Goal: Information Seeking & Learning: Learn about a topic

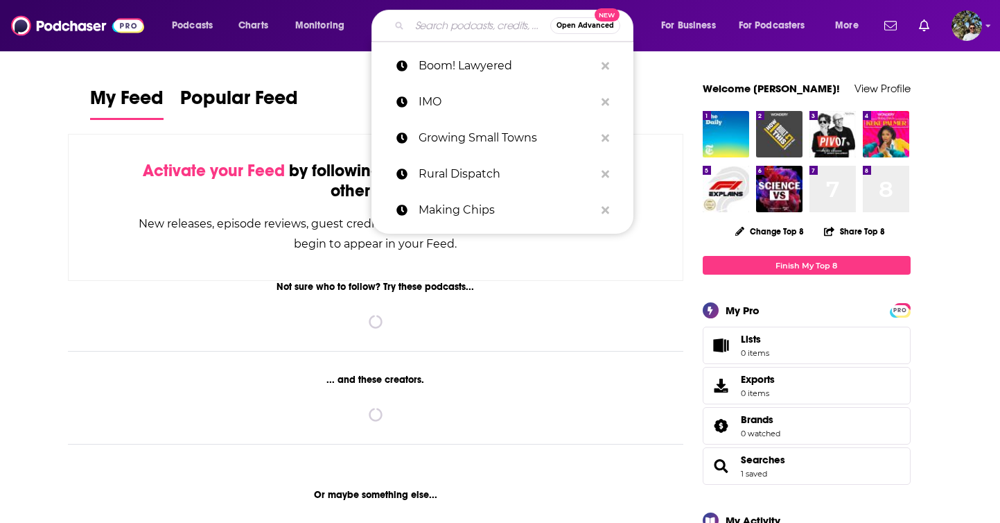
click at [441, 23] on input "Search podcasts, credits, & more..." at bounding box center [480, 26] width 141 height 22
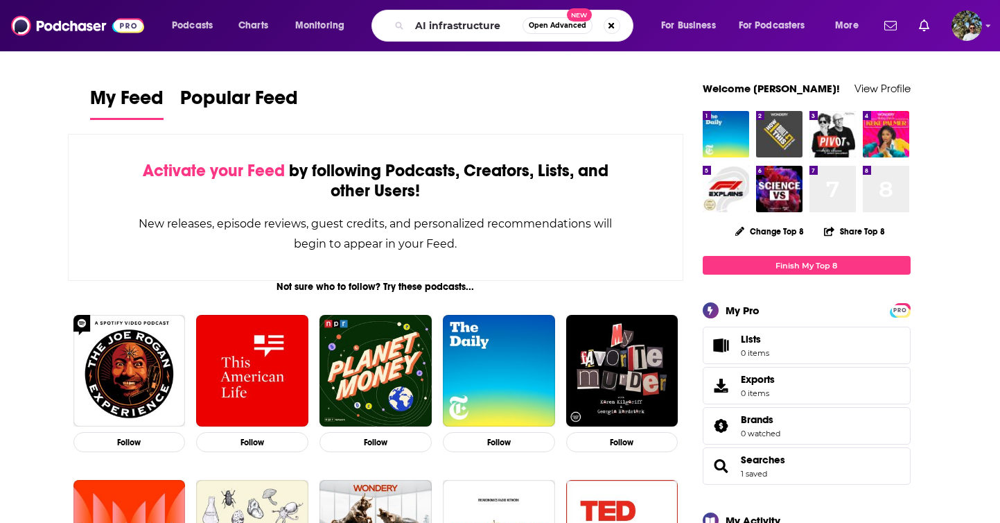
type input "AI infrastructure"
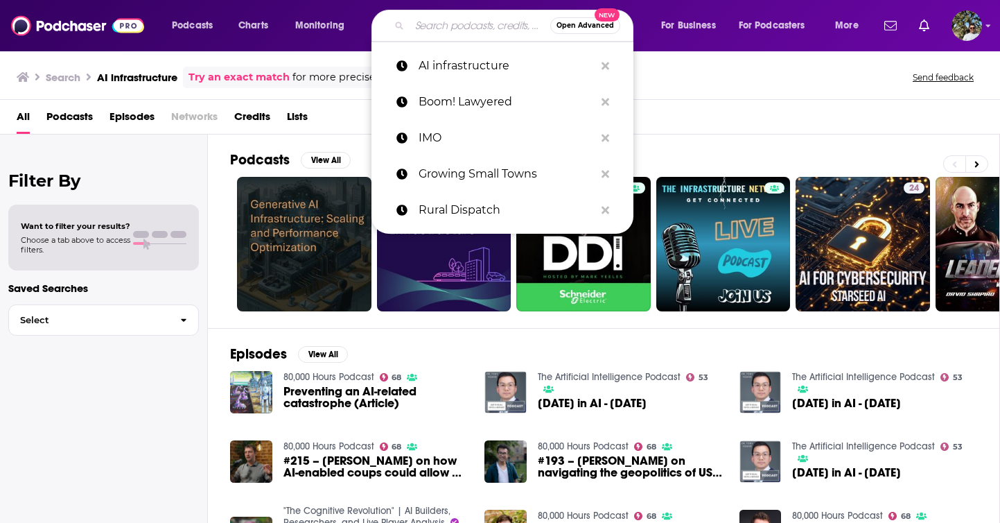
click at [419, 26] on input "Search podcasts, credits, & more..." at bounding box center [480, 26] width 141 height 22
click at [433, 22] on input "Search podcasts, credits, & more..." at bounding box center [480, 26] width 141 height 22
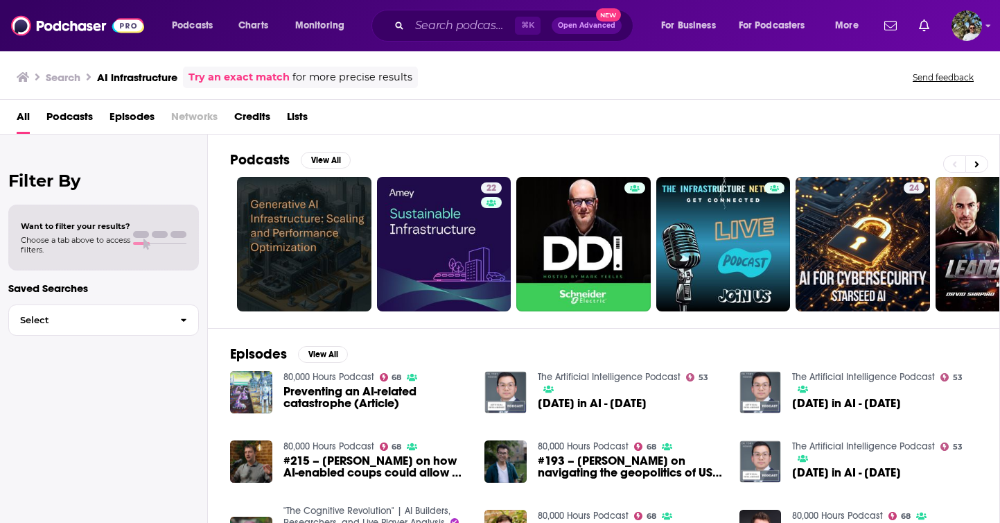
click at [340, 125] on div "All Podcasts Episodes Networks Credits Lists" at bounding box center [503, 119] width 973 height 28
click at [324, 163] on button "View All" at bounding box center [326, 160] width 50 height 17
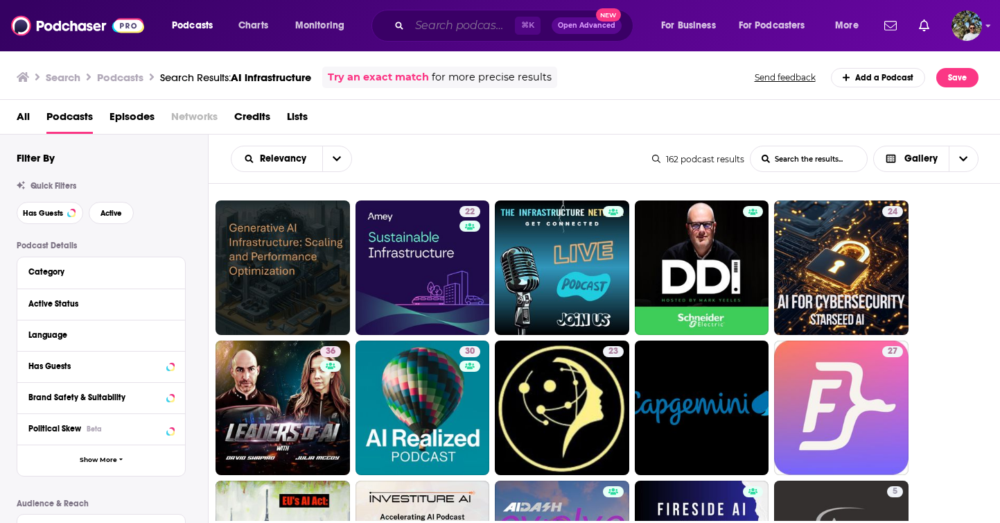
click at [457, 26] on input "Search podcasts, credits, & more..." at bounding box center [462, 26] width 105 height 22
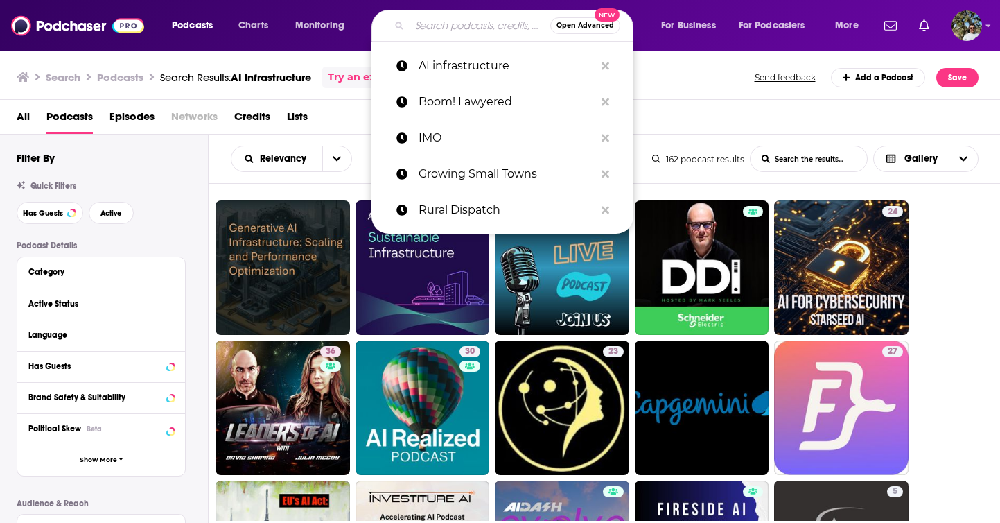
click at [457, 26] on input "Search podcasts, credits, & more..." at bounding box center [480, 26] width 141 height 22
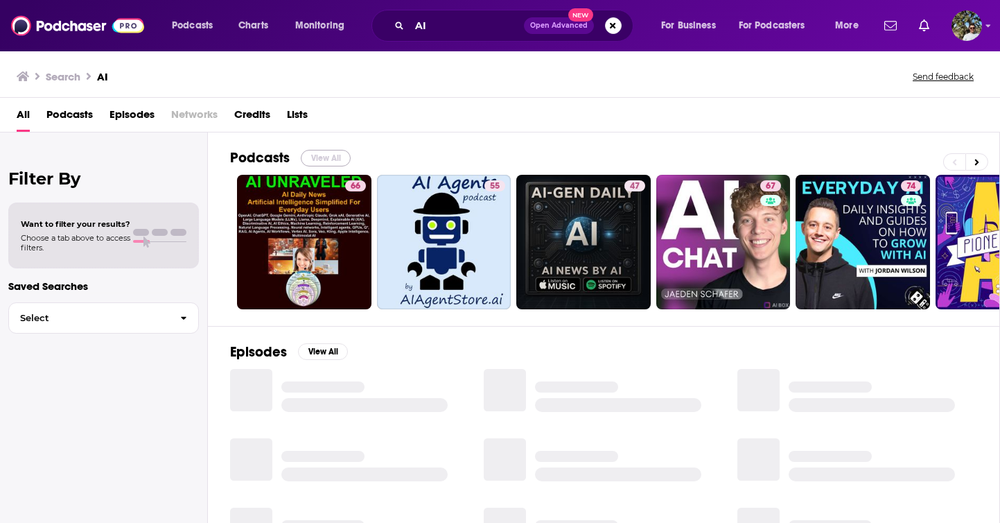
click at [310, 158] on button "View All" at bounding box center [326, 158] width 50 height 17
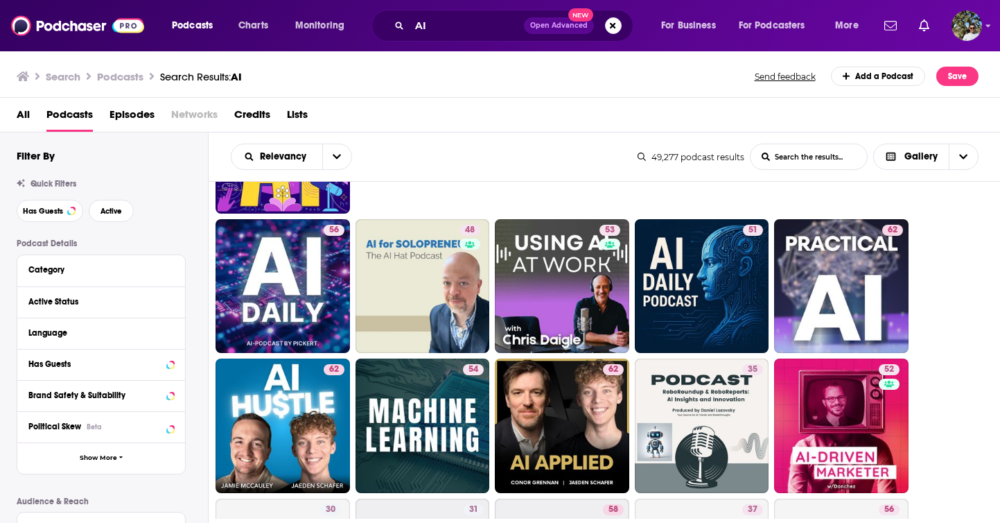
scroll to position [263, 0]
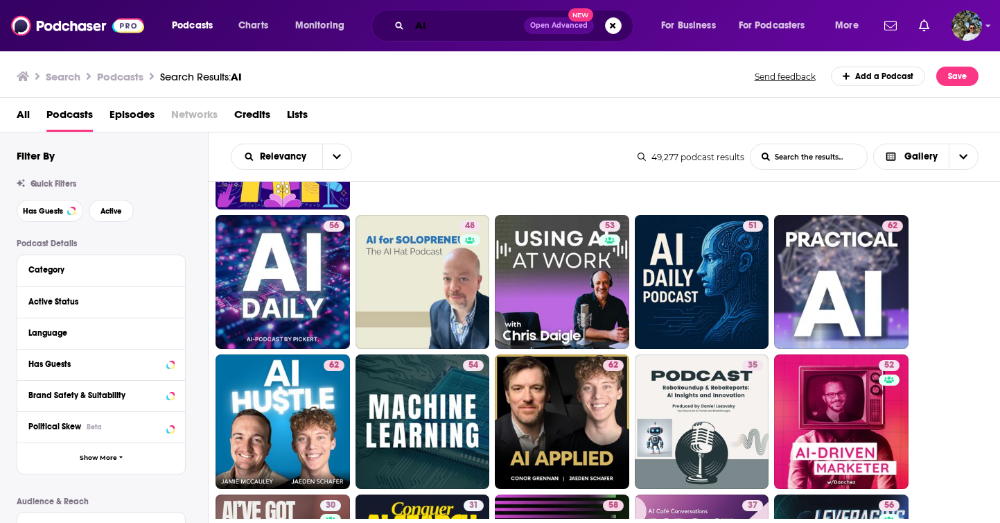
click at [452, 24] on input "AI" at bounding box center [467, 26] width 114 height 22
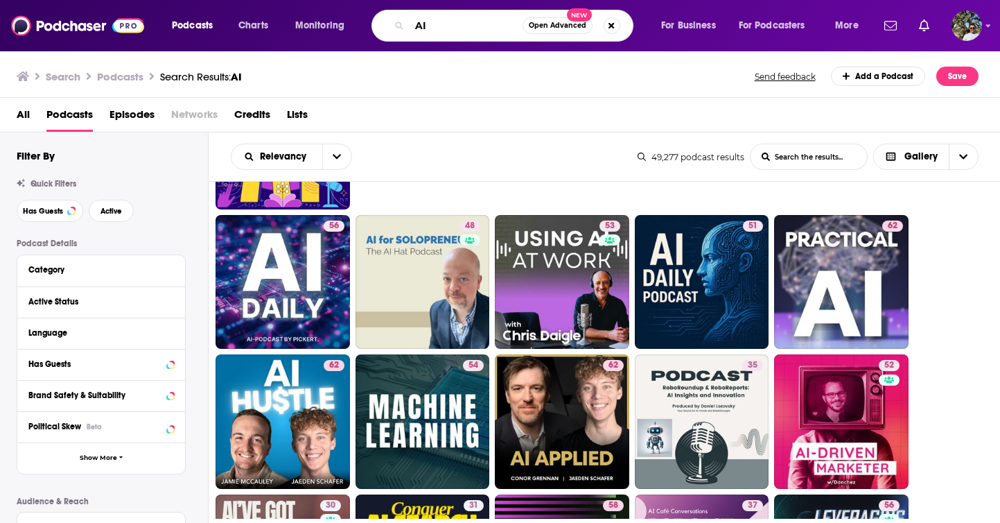
click at [452, 24] on input "AI" at bounding box center [466, 26] width 113 height 22
type input "tech"
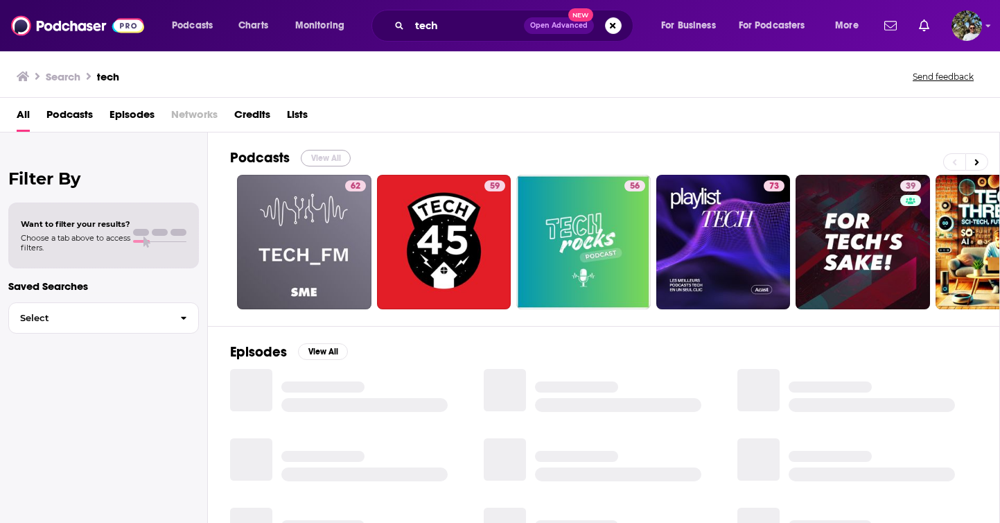
click at [323, 157] on button "View All" at bounding box center [326, 158] width 50 height 17
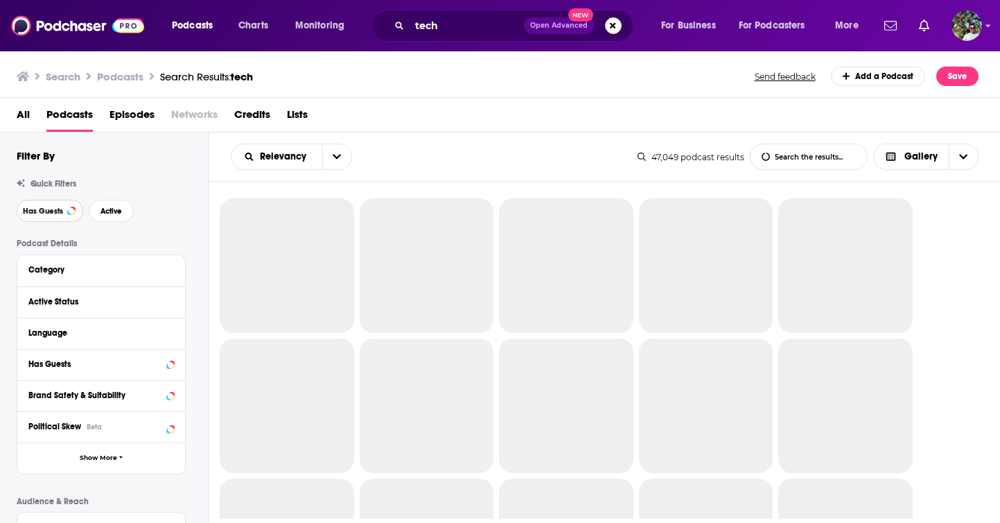
click at [46, 209] on span "Has Guests" at bounding box center [43, 211] width 40 height 8
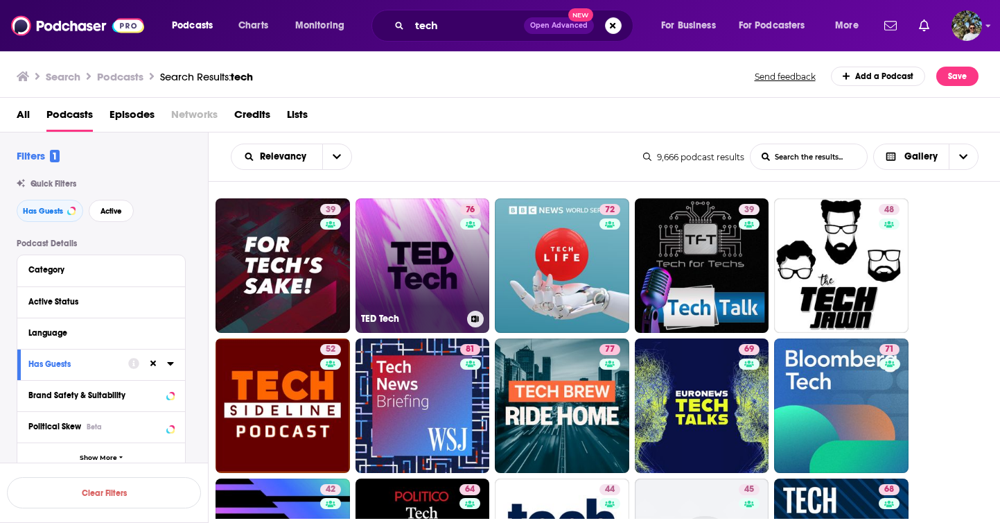
click at [424, 278] on link "76 TED Tech" at bounding box center [423, 265] width 134 height 134
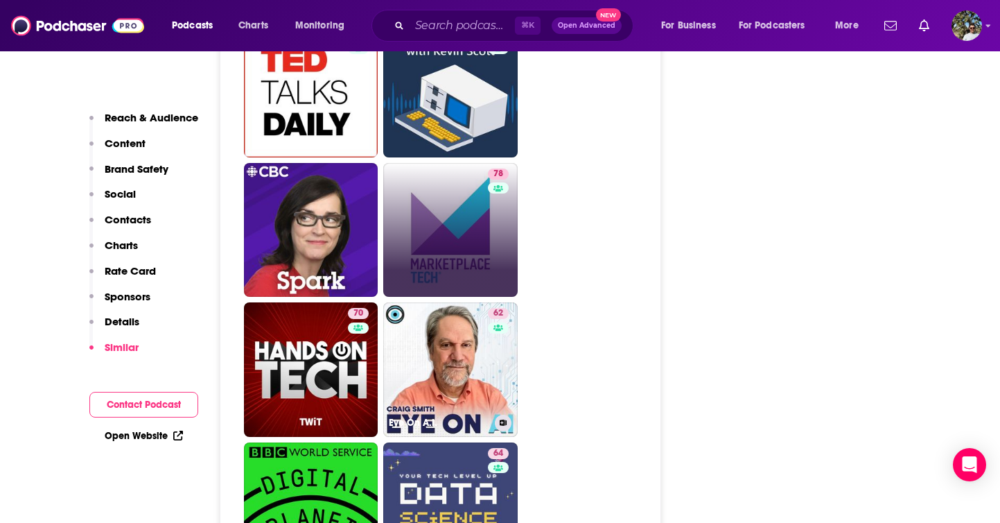
scroll to position [4853, 0]
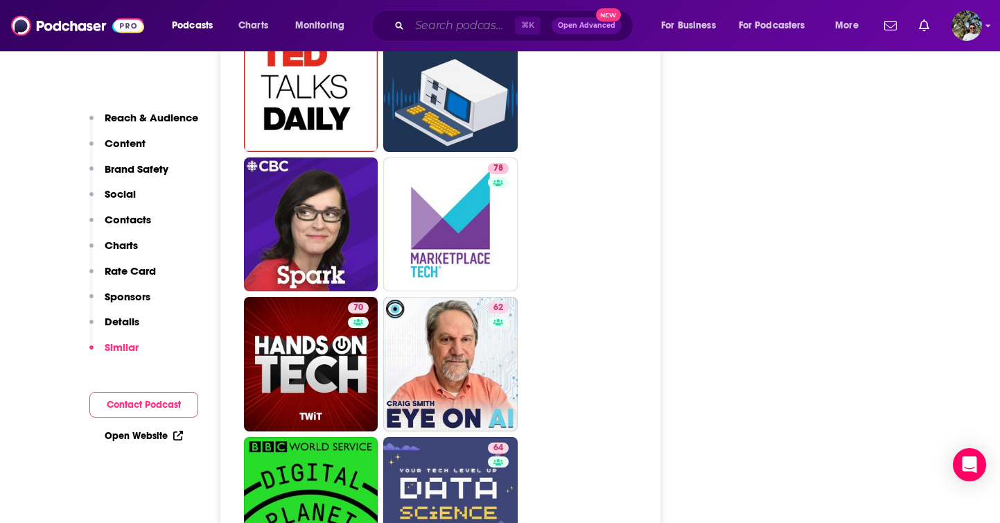
click at [447, 22] on input "Search podcasts, credits, & more..." at bounding box center [462, 26] width 105 height 22
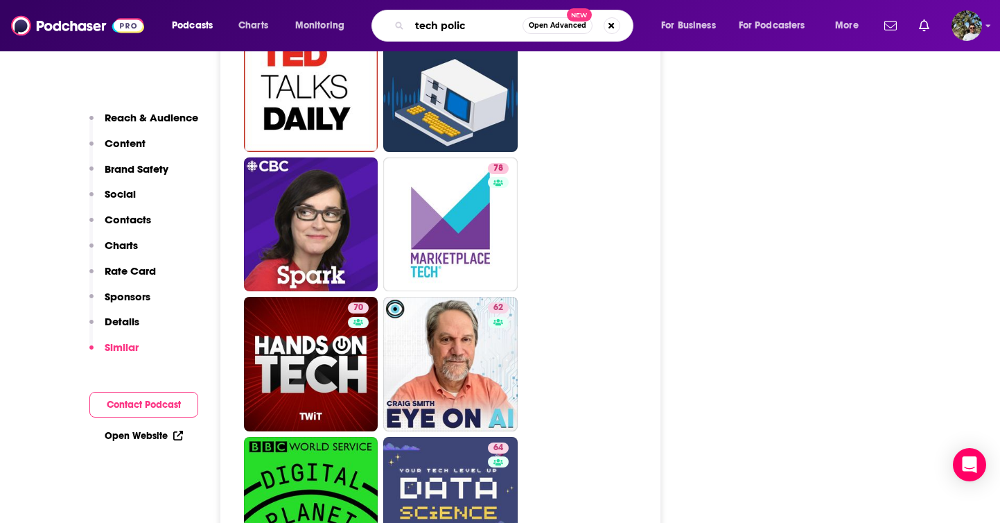
type input "tech policy"
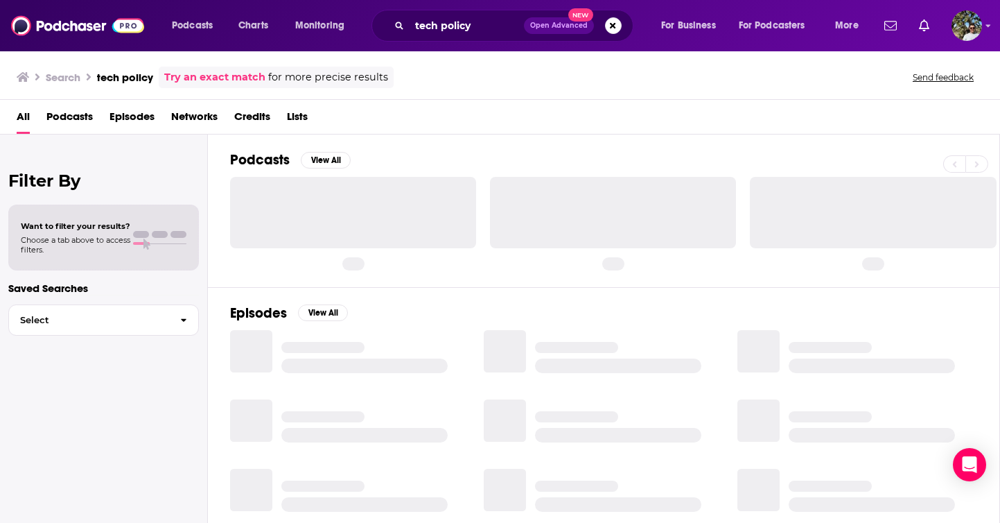
click at [316, 171] on div "Podcasts View All" at bounding box center [615, 164] width 770 height 26
click at [320, 164] on button "View All" at bounding box center [326, 160] width 50 height 17
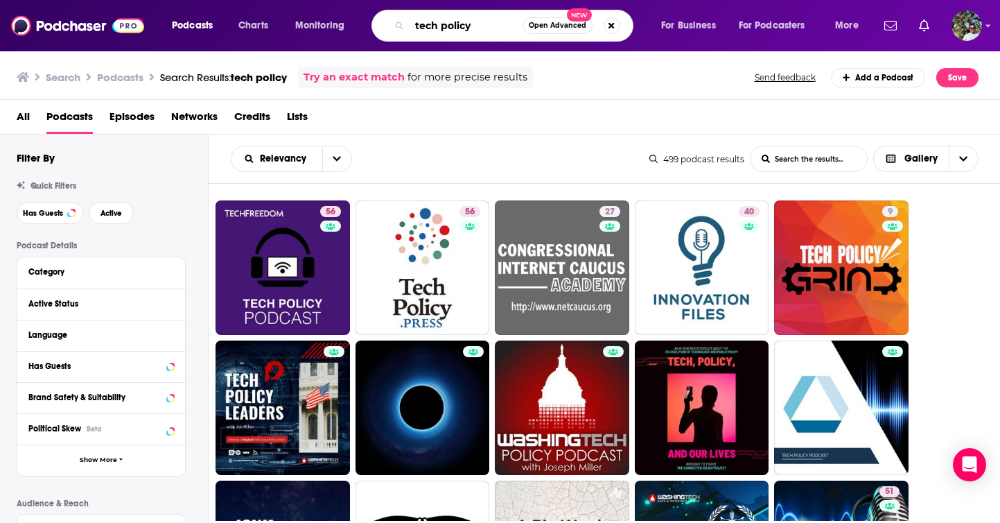
click at [489, 26] on input "tech policy" at bounding box center [466, 26] width 113 height 22
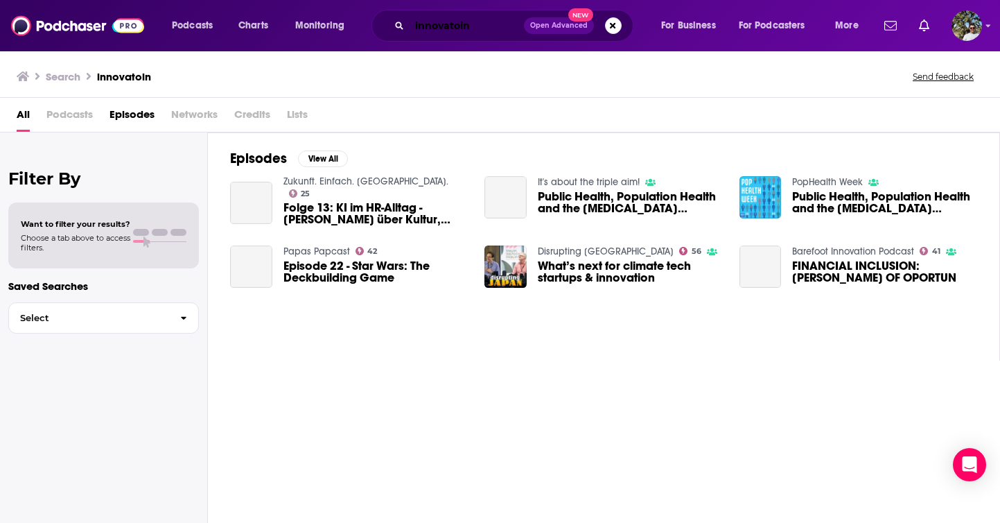
click at [480, 26] on input "innovatoin" at bounding box center [467, 26] width 114 height 22
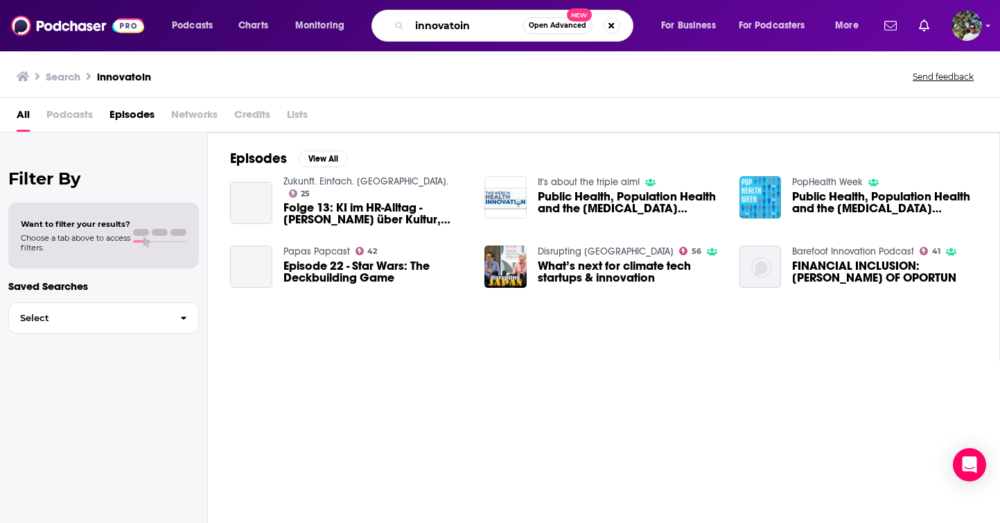
click at [480, 26] on input "innovatoin" at bounding box center [466, 26] width 113 height 22
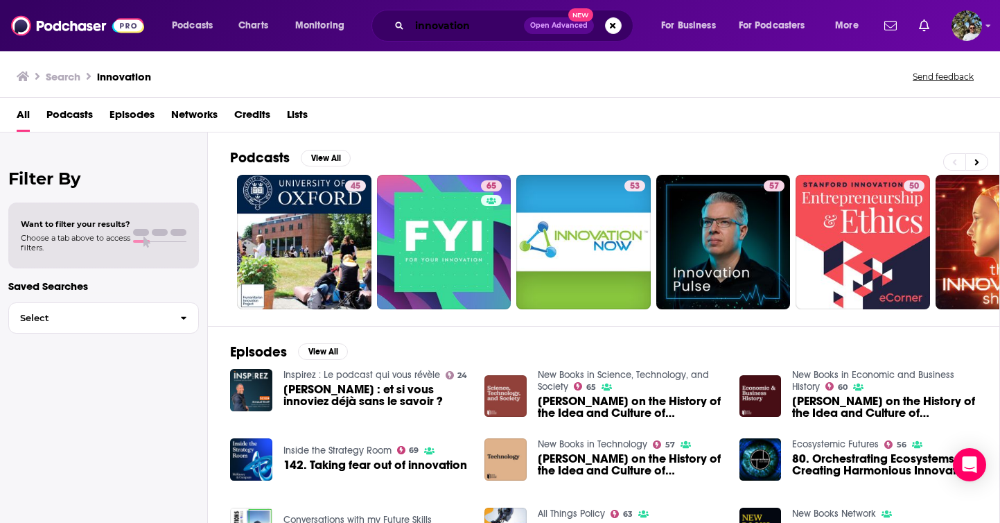
click at [455, 26] on input "innovation" at bounding box center [467, 26] width 114 height 22
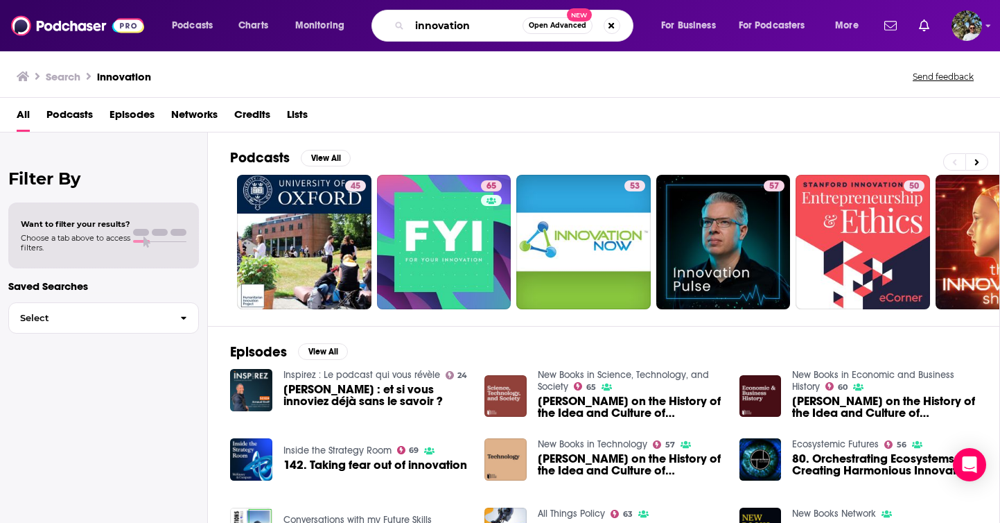
click at [487, 26] on input "innovation" at bounding box center [466, 26] width 113 height 22
type input "diary of a ceo"
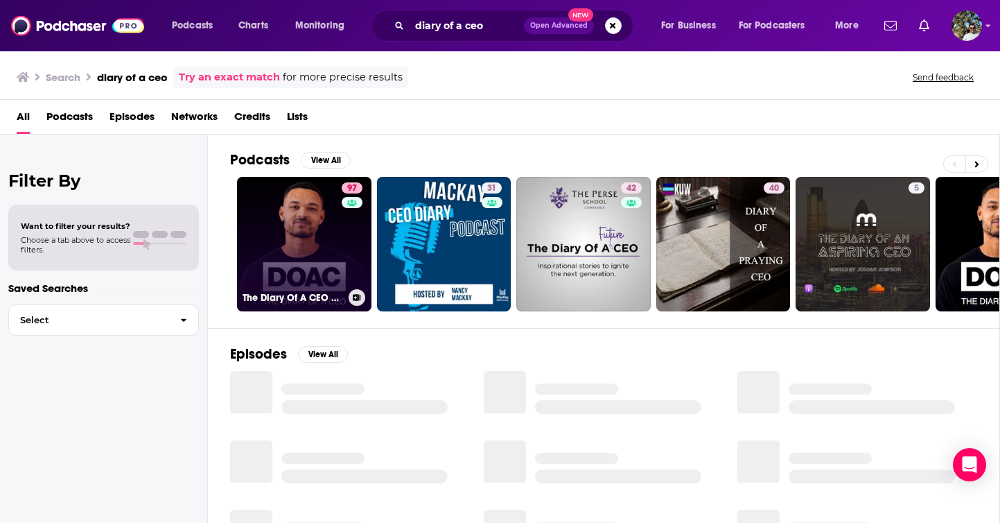
click at [308, 258] on link "97 The Diary Of A CEO with Steven Bartlett" at bounding box center [304, 244] width 134 height 134
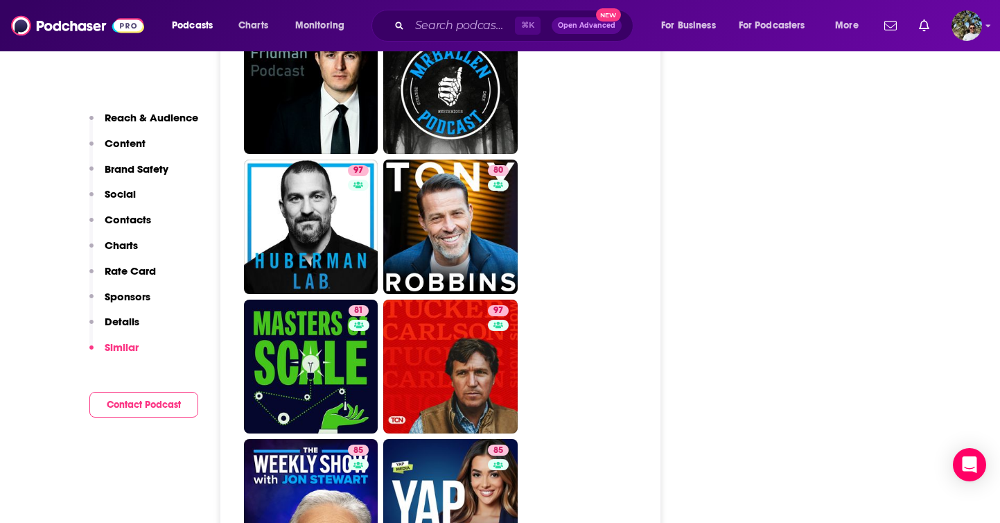
scroll to position [3723, 0]
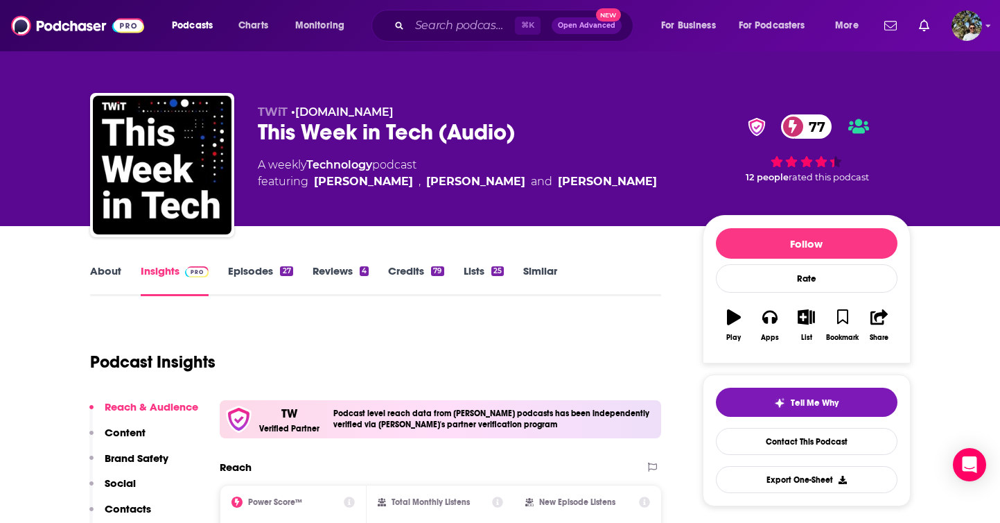
click at [253, 274] on link "Episodes 27" at bounding box center [260, 280] width 64 height 32
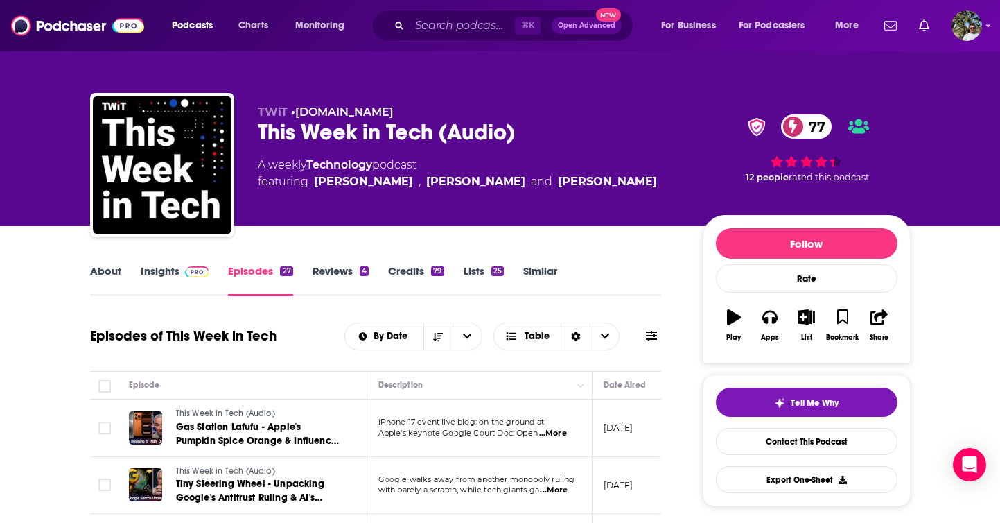
click at [99, 275] on link "About" at bounding box center [105, 280] width 31 height 32
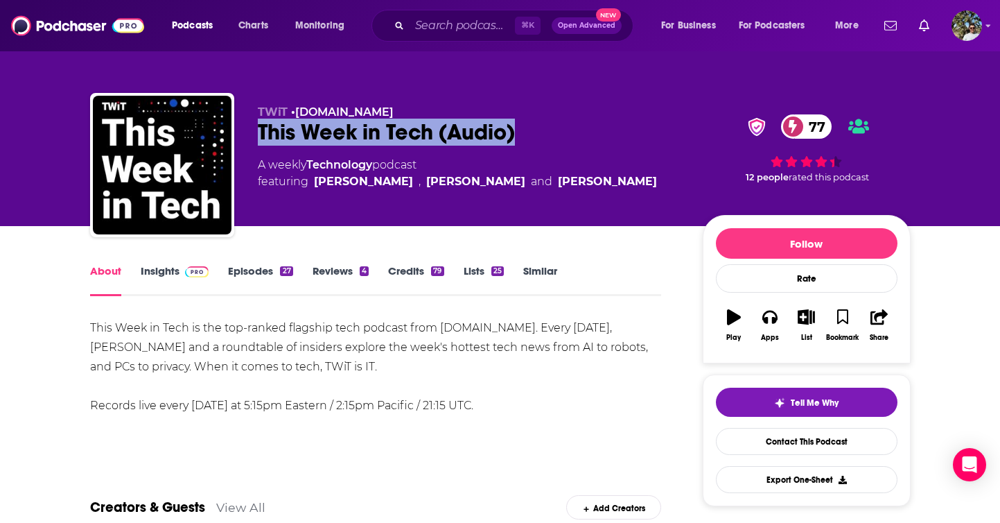
drag, startPoint x: 259, startPoint y: 132, endPoint x: 538, endPoint y: 132, distance: 278.7
click at [538, 132] on div "This Week in Tech (Audio) 77" at bounding box center [469, 132] width 423 height 27
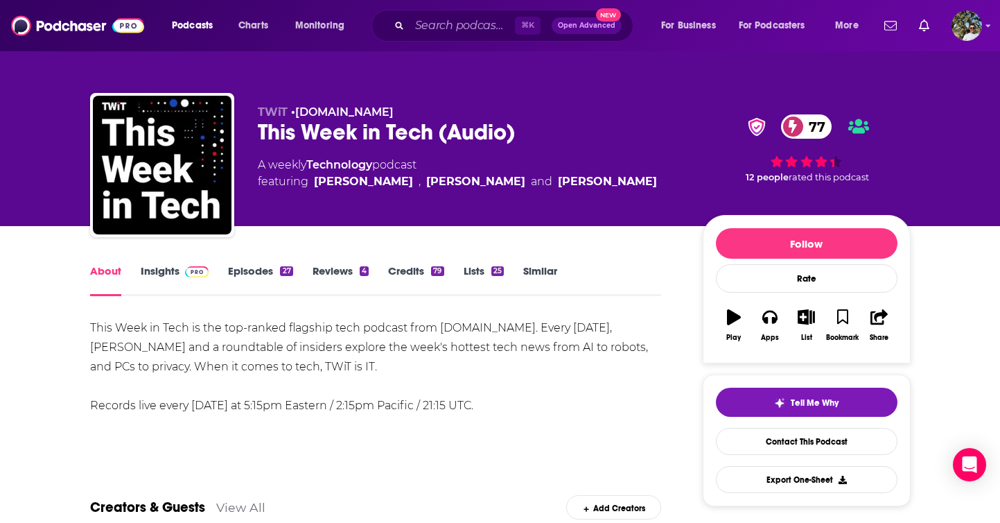
click at [315, 153] on div "TWiT • TWiT.tv This Week in Tech (Audio) 77 A weekly Technology podcast featuri…" at bounding box center [469, 160] width 423 height 111
drag, startPoint x: 256, startPoint y: 137, endPoint x: 430, endPoint y: 137, distance: 174.0
click at [430, 137] on div "TWiT • TWiT.tv This Week in Tech (Audio) 77 A weekly Technology podcast featuri…" at bounding box center [500, 168] width 821 height 150
copy h1 "This Week in Tech"
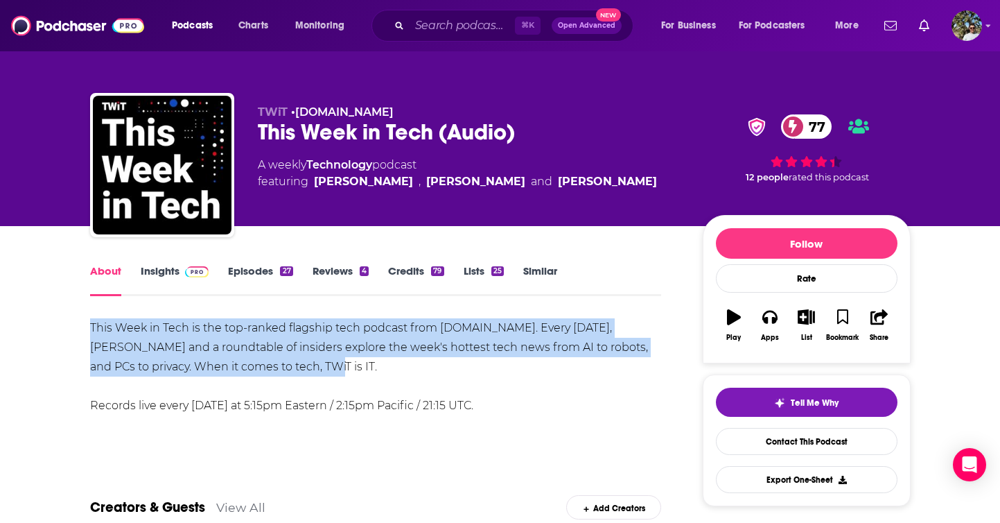
drag, startPoint x: 89, startPoint y: 326, endPoint x: 261, endPoint y: 369, distance: 177.2
click at [261, 369] on div "This Week in Tech is the top-ranked flagship tech podcast from TWiT.tv. Every S…" at bounding box center [376, 366] width 572 height 97
copy div "This Week in Tech is the top-ranked flagship tech podcast from TWiT.tv. Every S…"
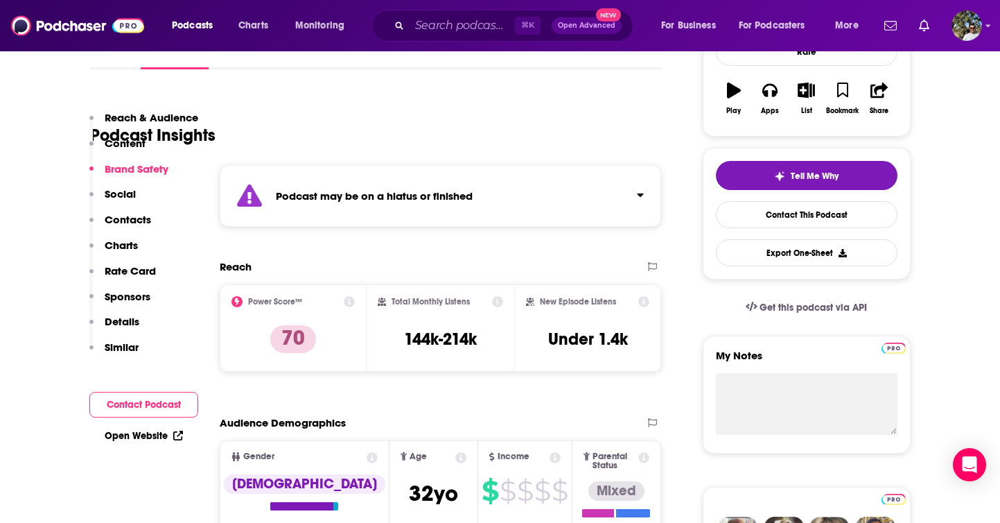
scroll to position [94, 0]
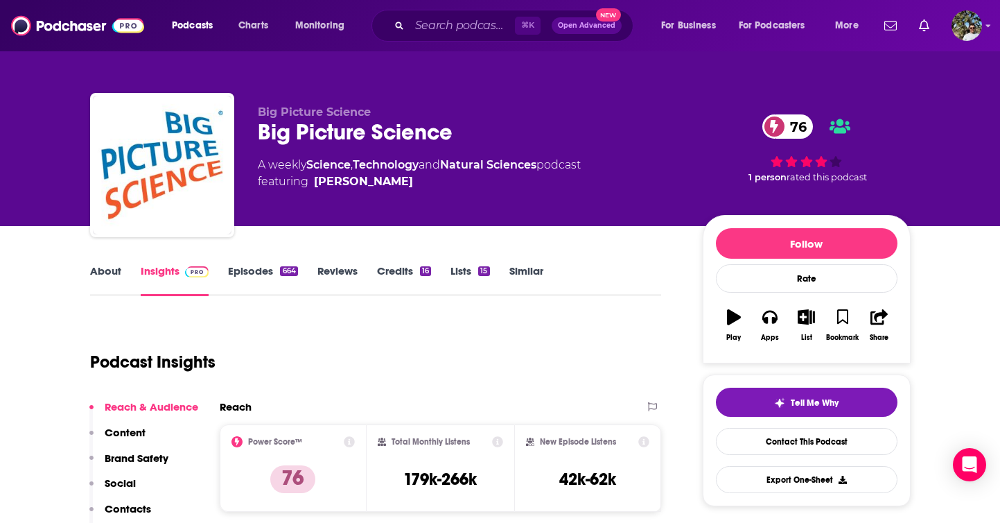
click at [112, 268] on link "About" at bounding box center [105, 280] width 31 height 32
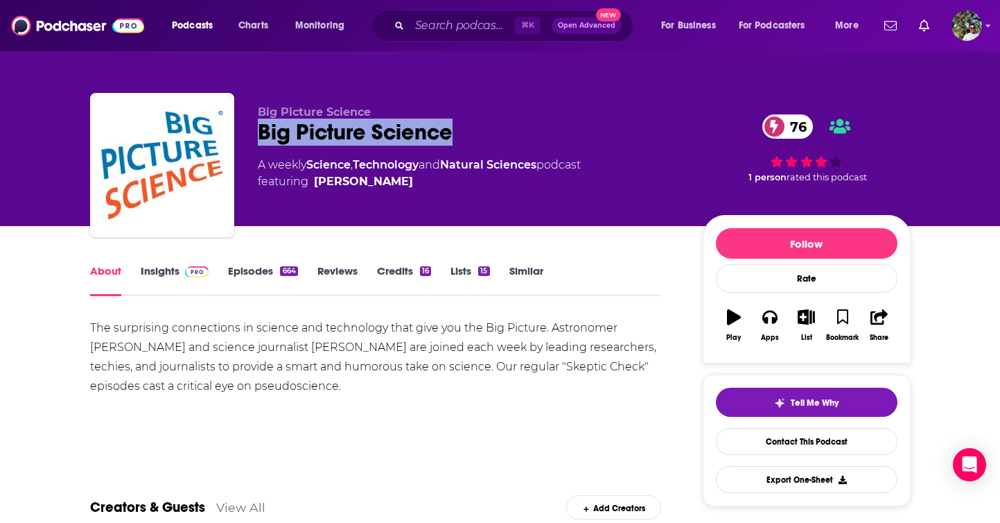
drag, startPoint x: 260, startPoint y: 129, endPoint x: 460, endPoint y: 134, distance: 200.4
click at [460, 134] on div "Big Picture Science 76" at bounding box center [469, 132] width 423 height 27
copy h1 "Big Picture Science"
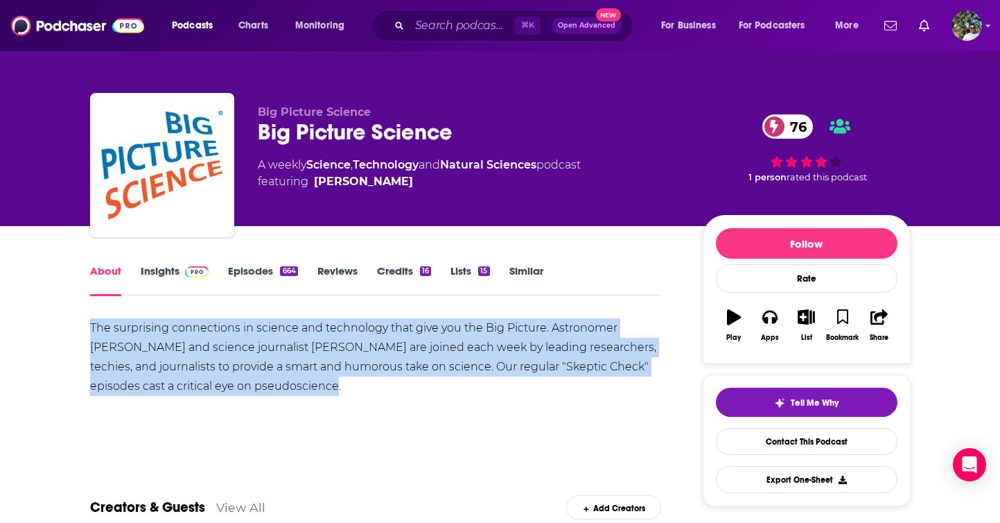
drag, startPoint x: 89, startPoint y: 331, endPoint x: 283, endPoint y: 393, distance: 203.0
click at [283, 393] on div "The surprising connections in science and technology that give you the Big Pict…" at bounding box center [376, 357] width 572 height 78
copy div "The surprising connections in science and technology that give you the Big Pict…"
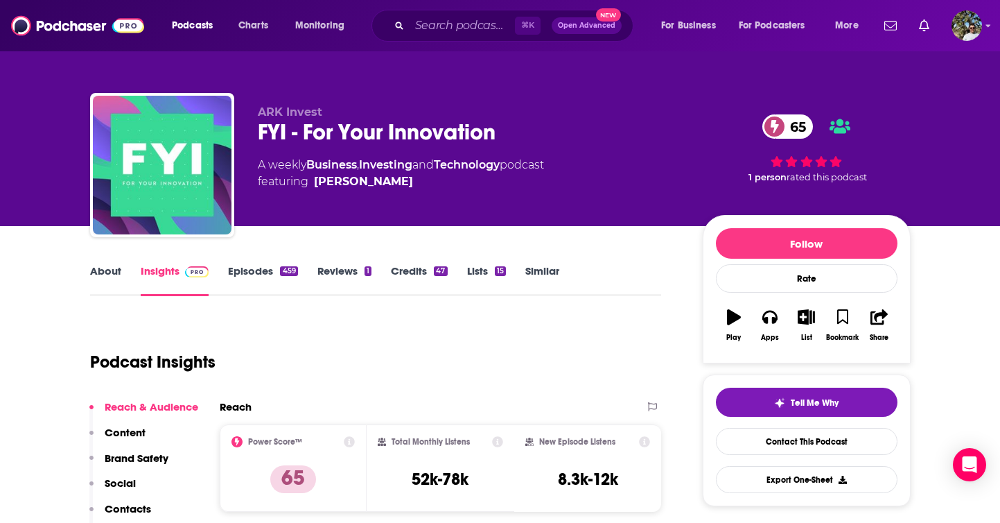
click at [102, 272] on link "About" at bounding box center [105, 280] width 31 height 32
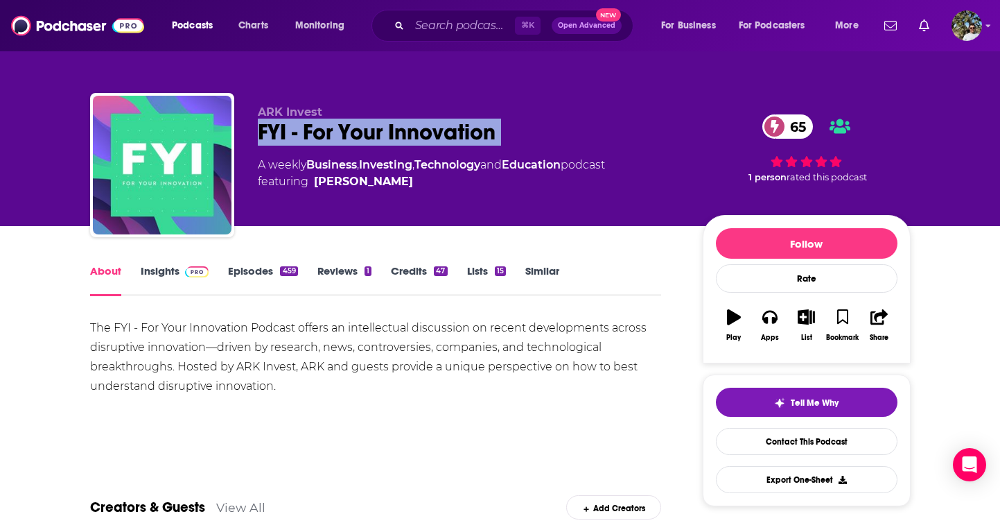
drag, startPoint x: 258, startPoint y: 132, endPoint x: 503, endPoint y: 152, distance: 246.2
click at [503, 152] on div "ARK Invest FYI - For Your Innovation 65 A weekly Business , Investing , Technol…" at bounding box center [469, 160] width 423 height 111
copy div "FYI - For Your Innovation 65"
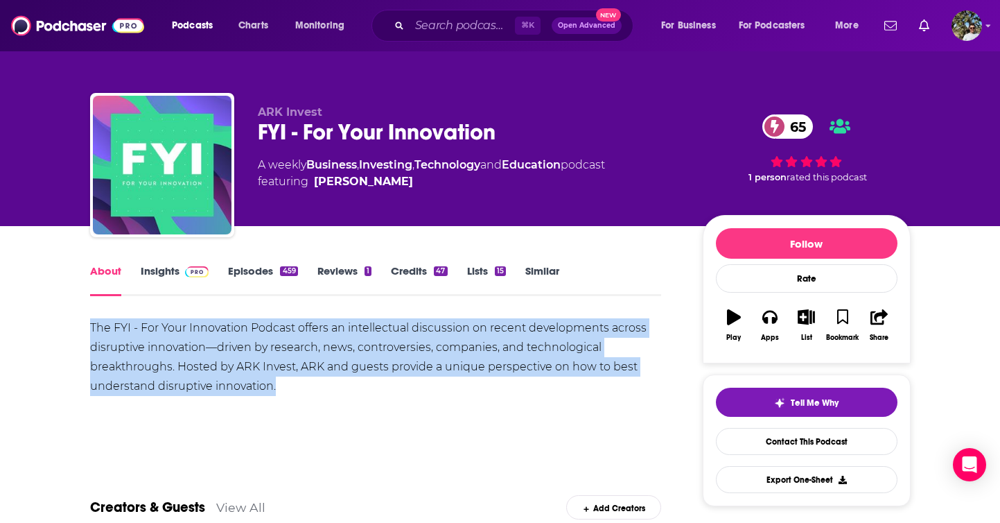
drag, startPoint x: 90, startPoint y: 323, endPoint x: 288, endPoint y: 400, distance: 212.0
click at [288, 400] on div "The FYI - For Your Innovation Podcast offers an intellectual discussion on rece…" at bounding box center [376, 366] width 572 height 97
copy div "The FYI - For Your Innovation Podcast offers an intellectual discussion on rece…"
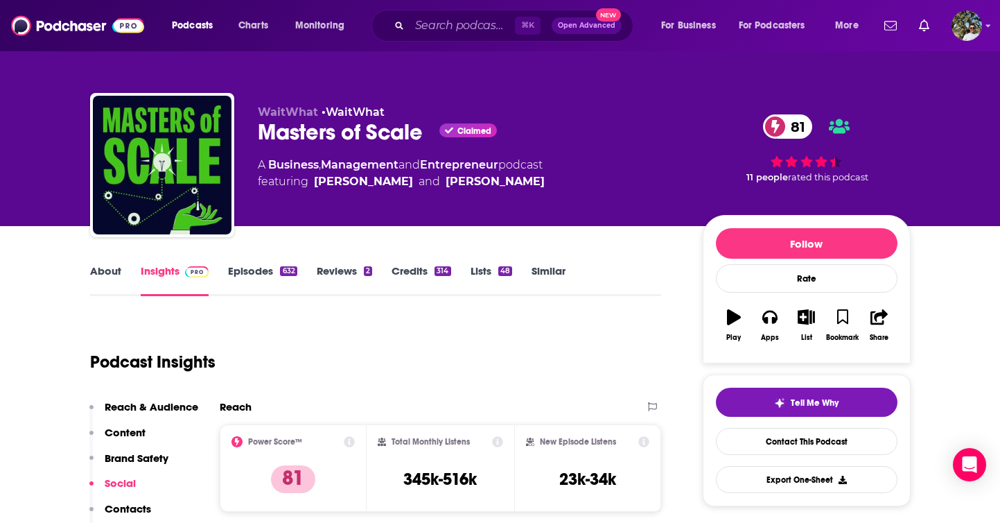
click at [91, 279] on link "About" at bounding box center [105, 280] width 31 height 32
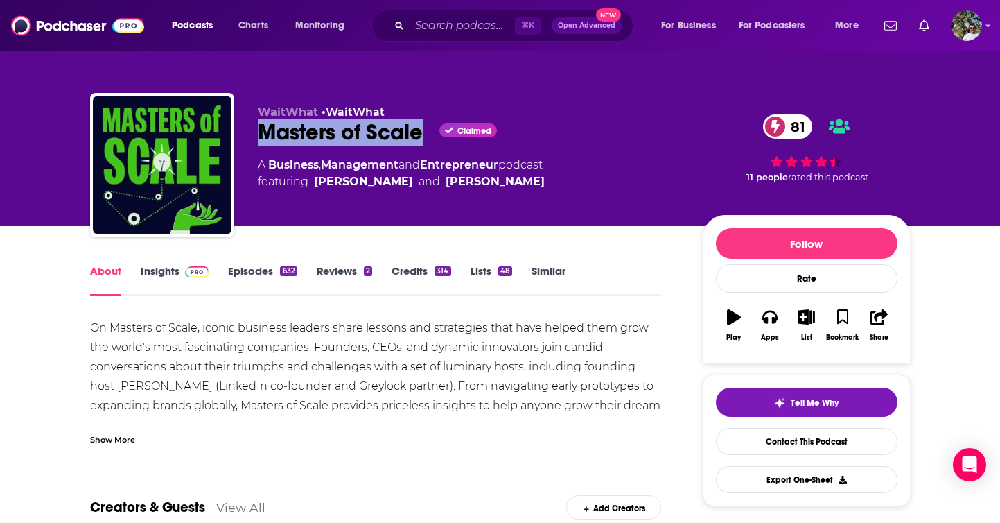
drag, startPoint x: 260, startPoint y: 132, endPoint x: 428, endPoint y: 138, distance: 168.6
click at [428, 138] on div "Masters of Scale Claimed 81" at bounding box center [469, 132] width 423 height 27
copy h1 "Masters of Scale"
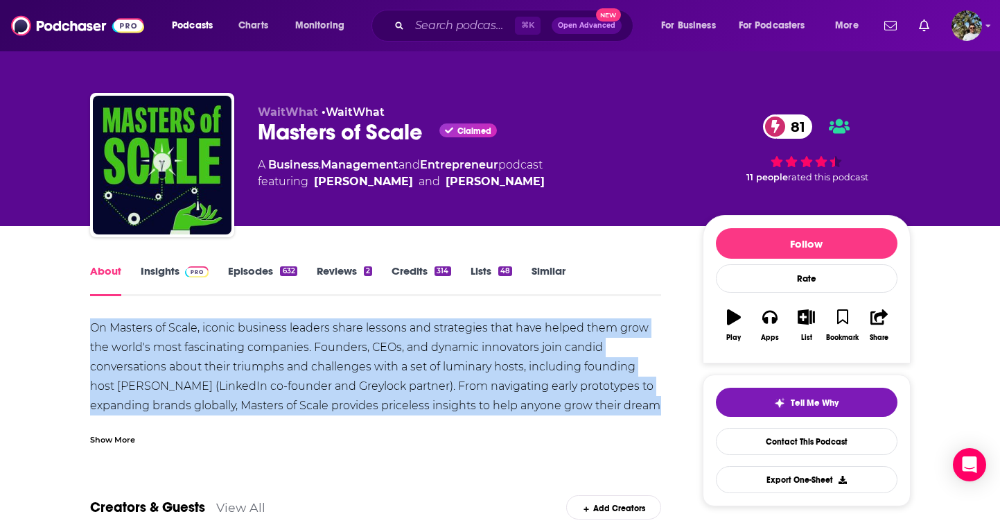
drag, startPoint x: 89, startPoint y: 327, endPoint x: 680, endPoint y: 415, distance: 597.2
copy div "On Masters of Scale, iconic business leaders share lessons and strategies that …"
